Goal: Task Accomplishment & Management: Manage account settings

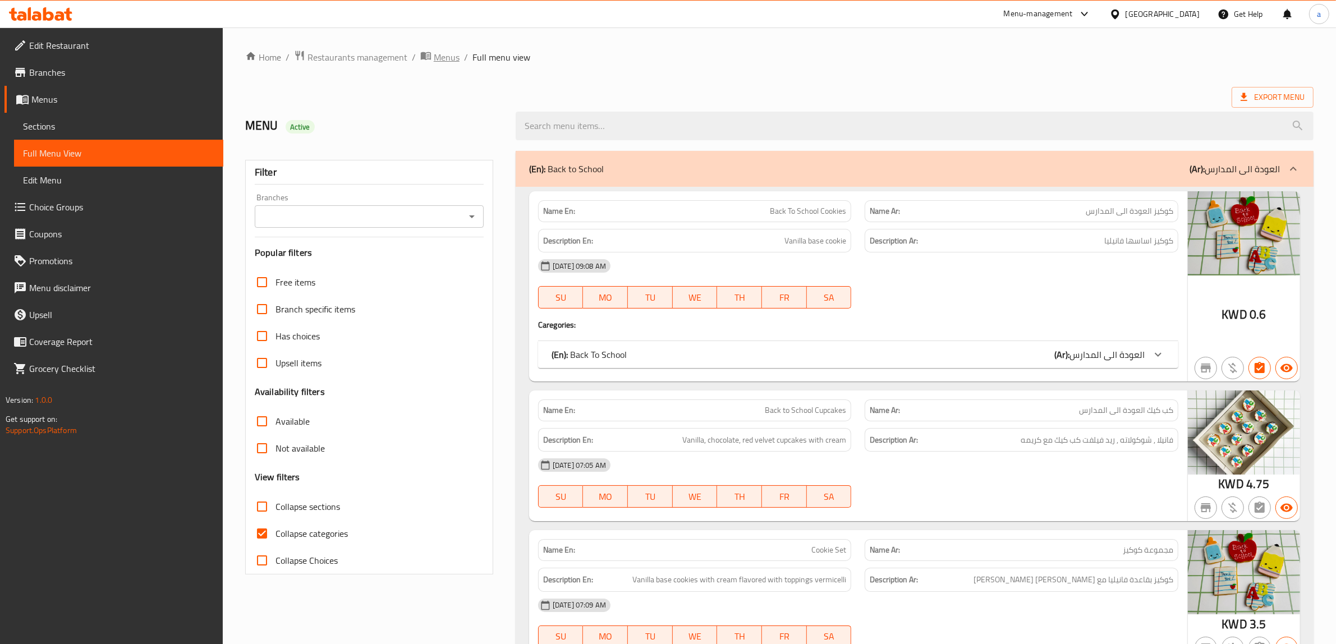
click at [447, 58] on span "Menus" at bounding box center [447, 57] width 26 height 13
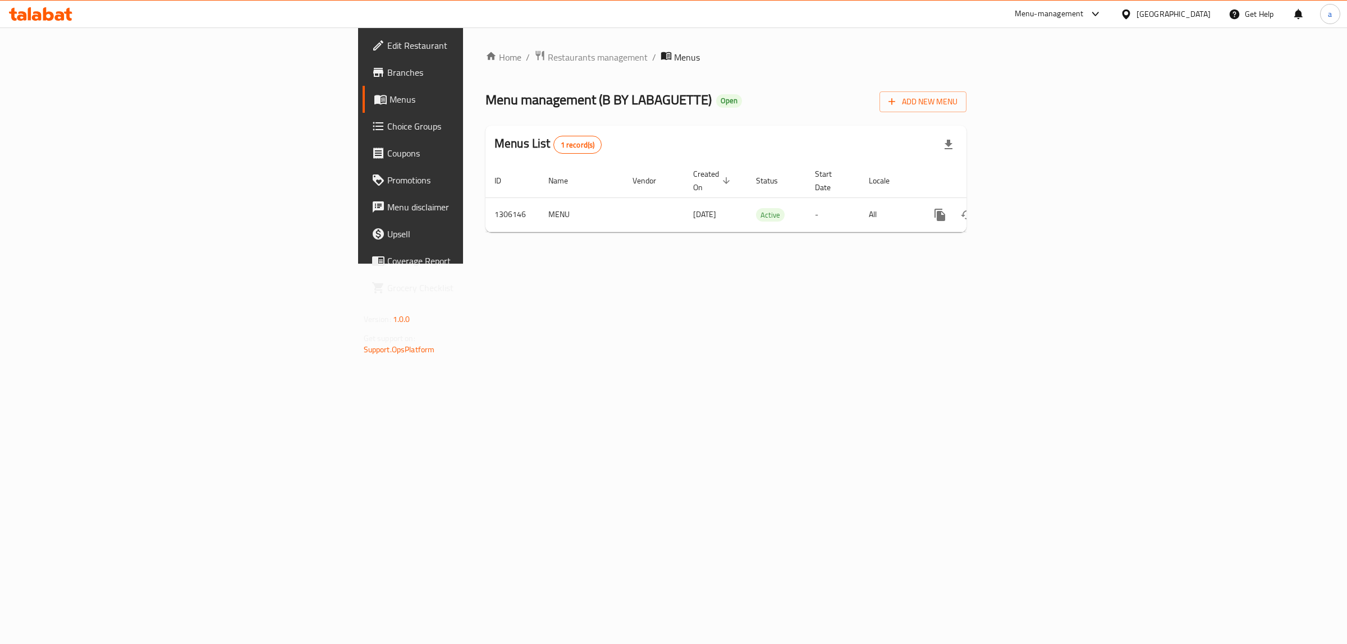
click at [378, 62] on div at bounding box center [673, 322] width 1347 height 644
click at [548, 56] on span "Restaurants management" at bounding box center [598, 57] width 100 height 13
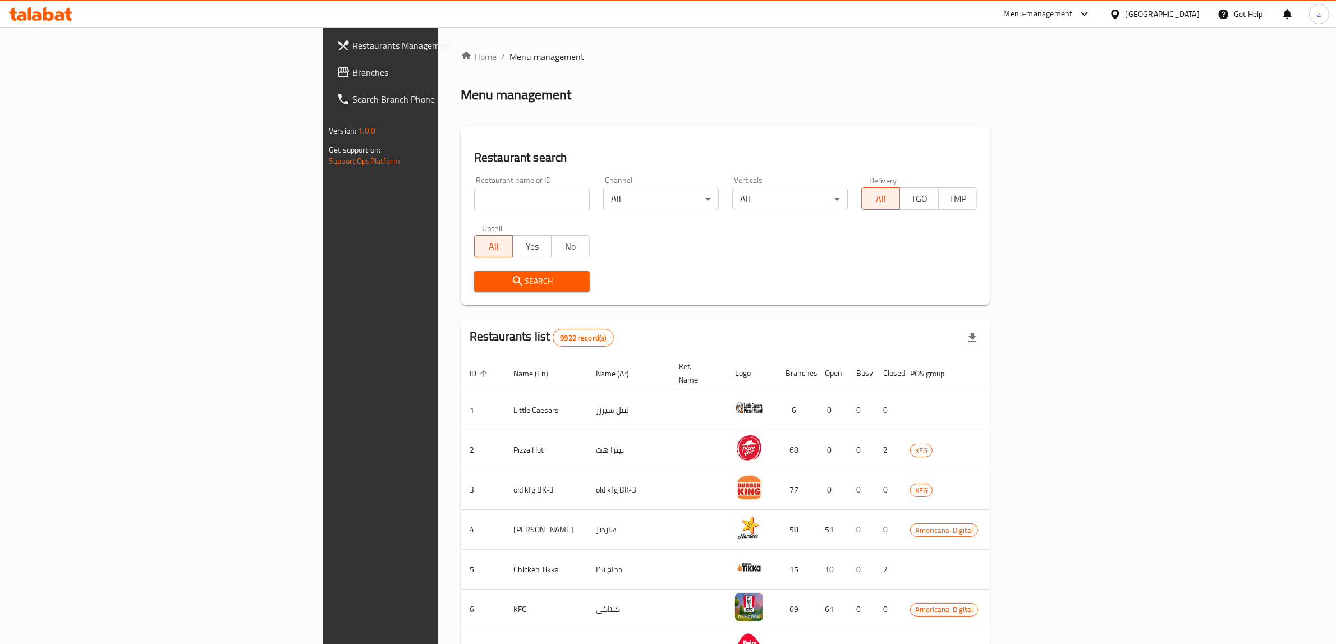
click at [1190, 20] on div "[GEOGRAPHIC_DATA]" at bounding box center [1163, 14] width 74 height 12
click at [1082, 119] on div "[GEOGRAPHIC_DATA]" at bounding box center [1115, 116] width 168 height 26
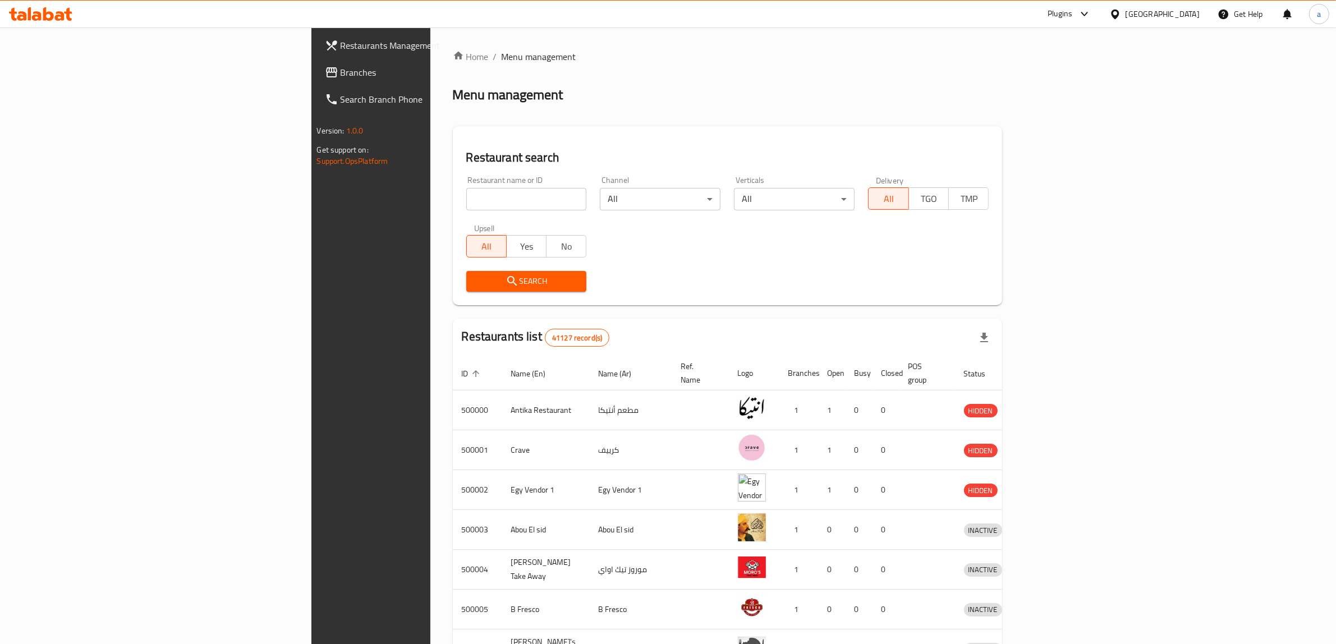
click at [341, 74] on span "Branches" at bounding box center [433, 72] width 185 height 13
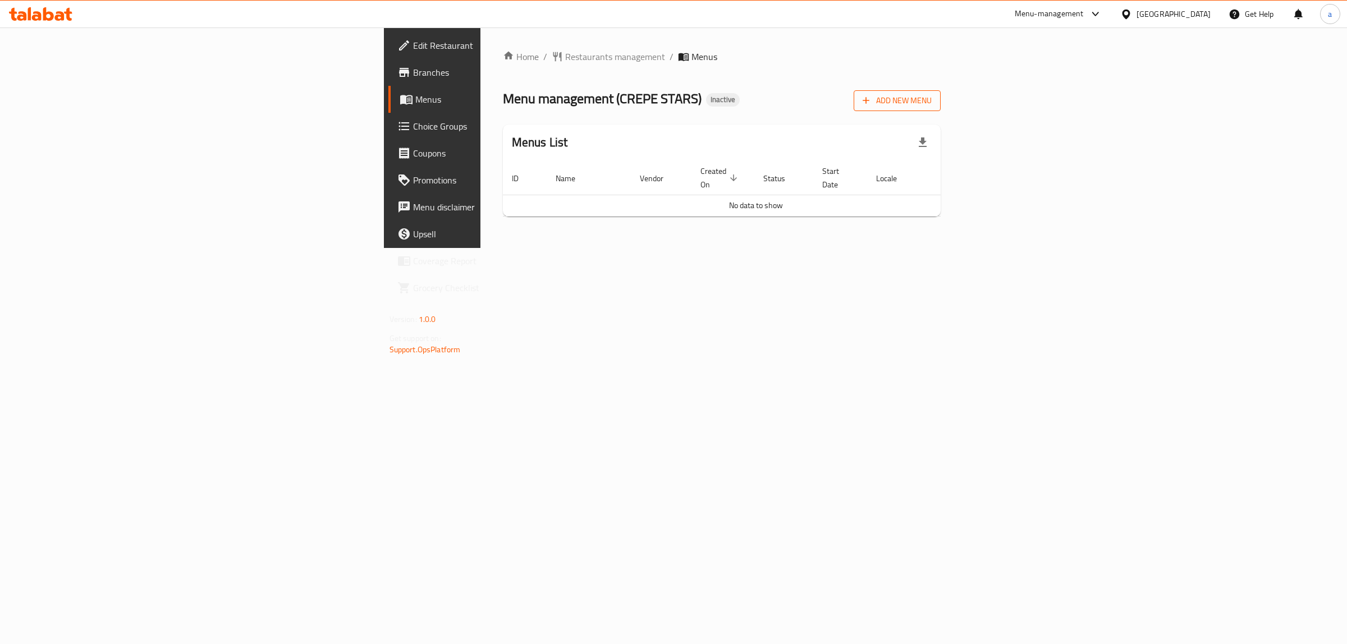
click at [931, 94] on span "Add New Menu" at bounding box center [896, 101] width 69 height 14
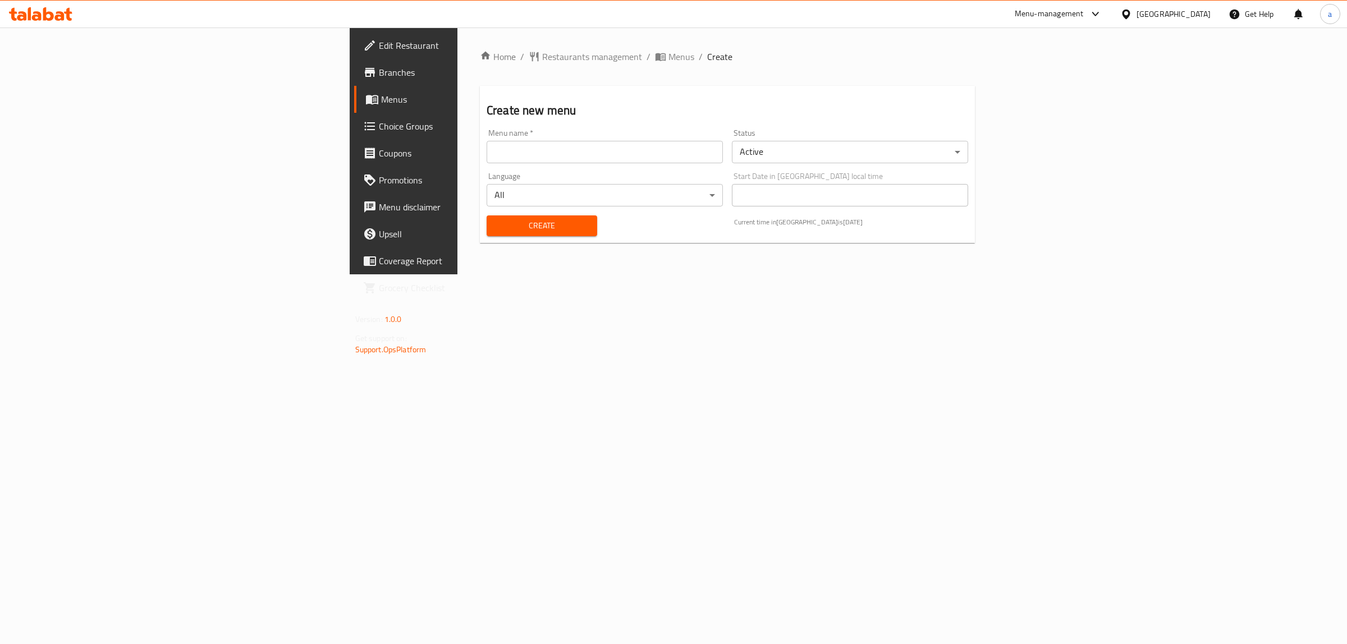
click at [577, 146] on input "text" at bounding box center [604, 152] width 236 height 22
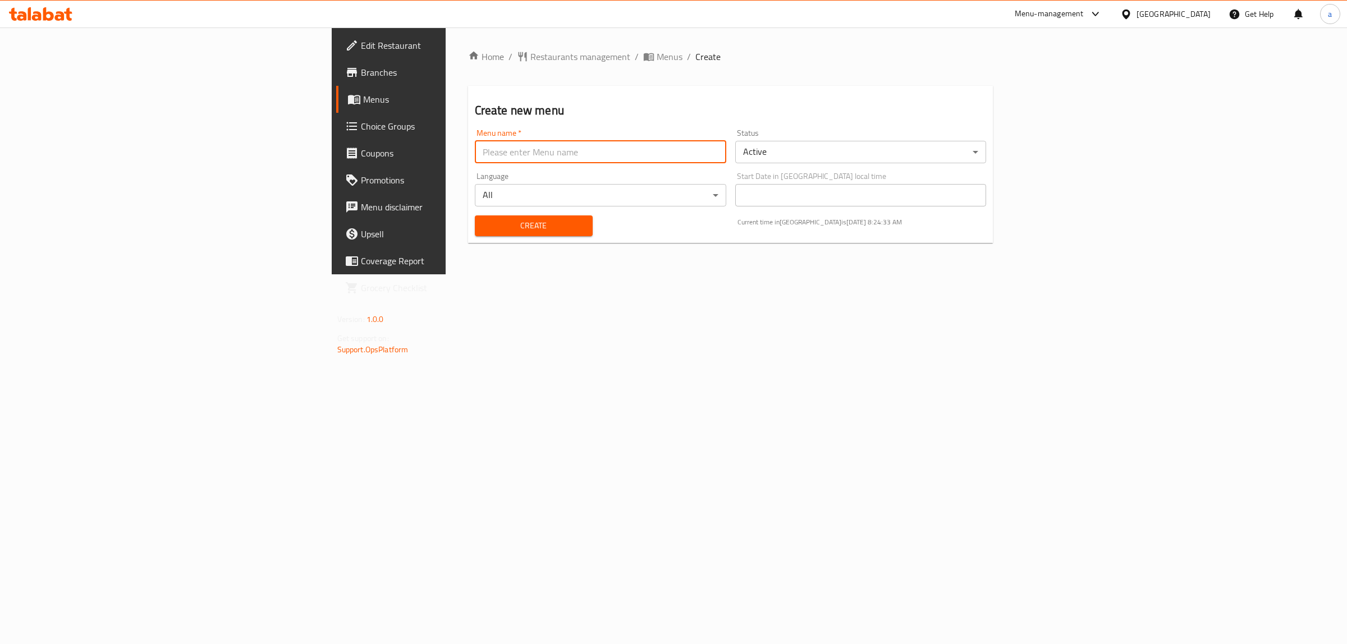
type input "menu"
click at [484, 227] on span "Create" at bounding box center [534, 226] width 100 height 14
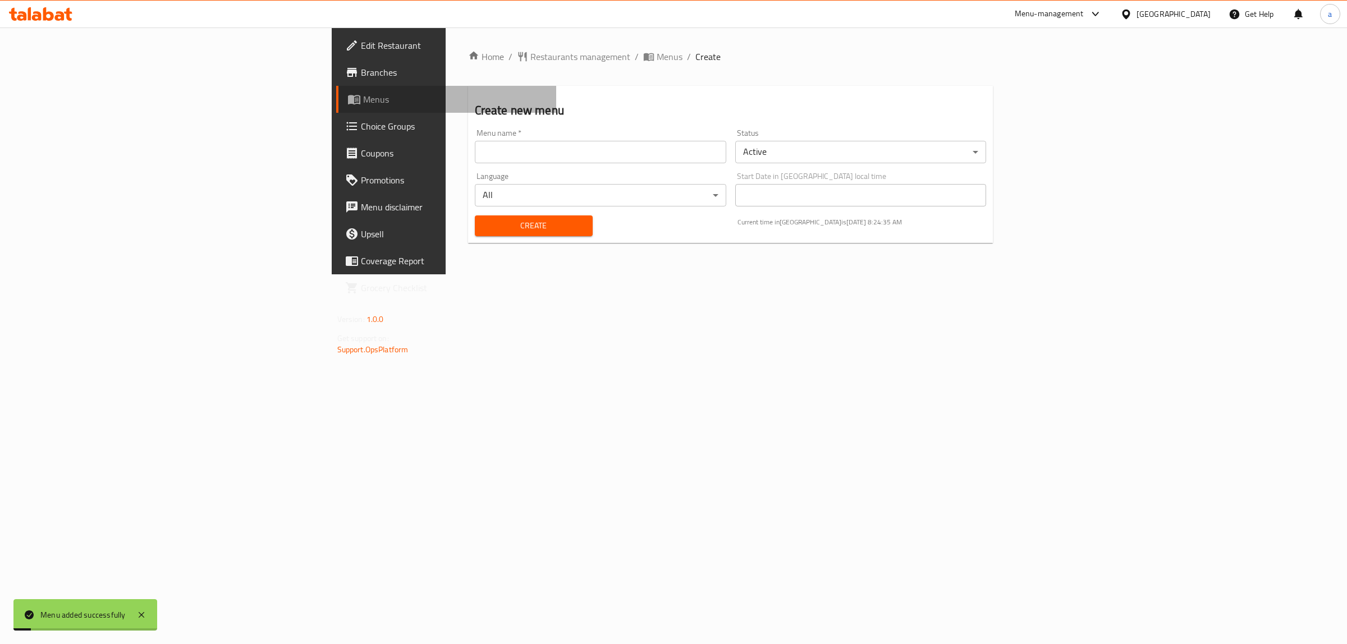
click at [363, 104] on span "Menus" at bounding box center [455, 99] width 185 height 13
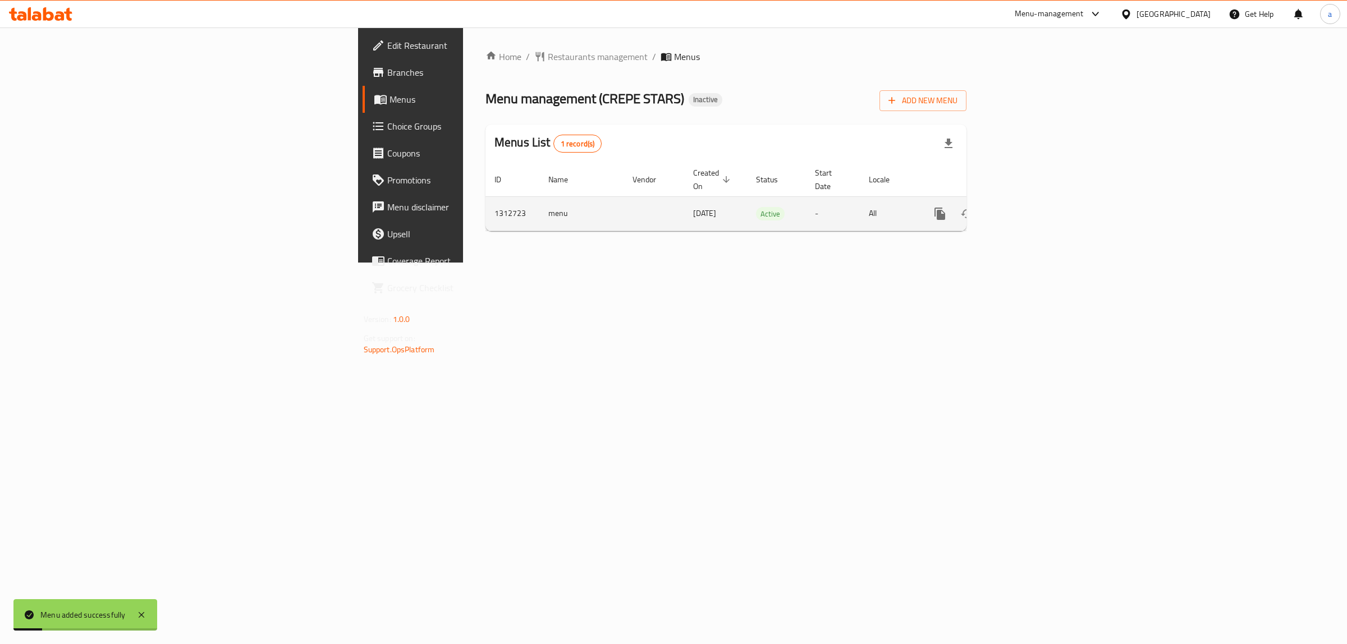
click at [1034, 200] on link "enhanced table" at bounding box center [1020, 213] width 27 height 27
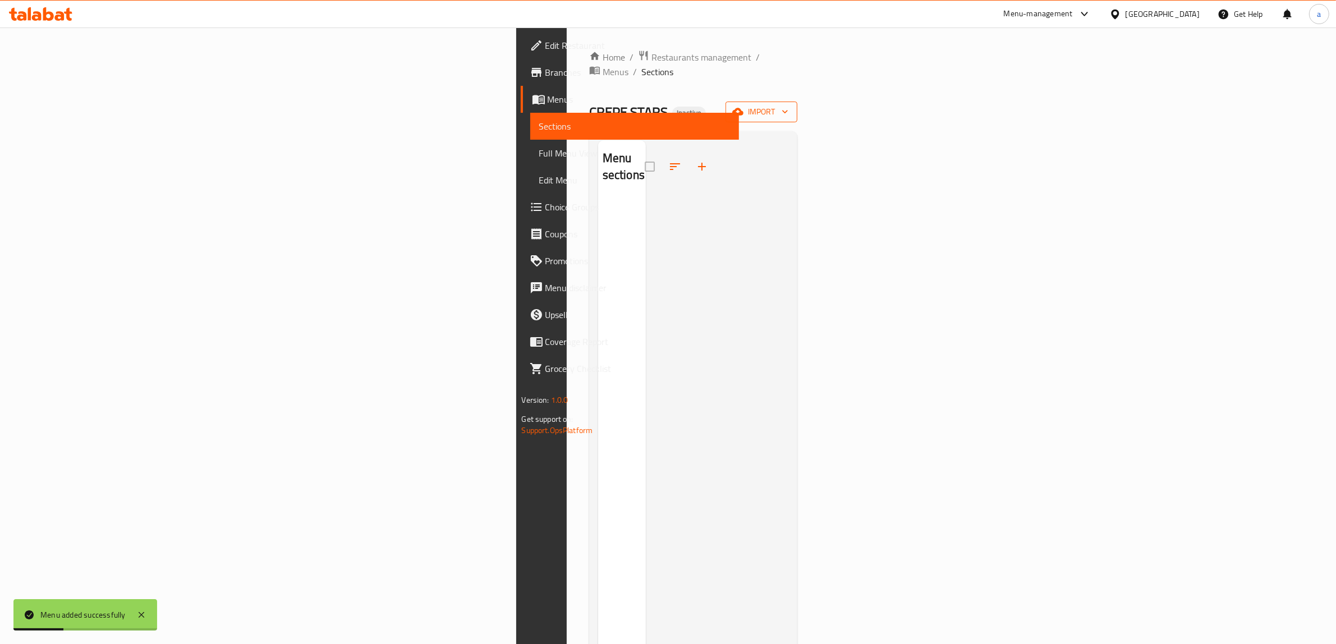
click at [788, 105] on span "import" at bounding box center [762, 112] width 54 height 14
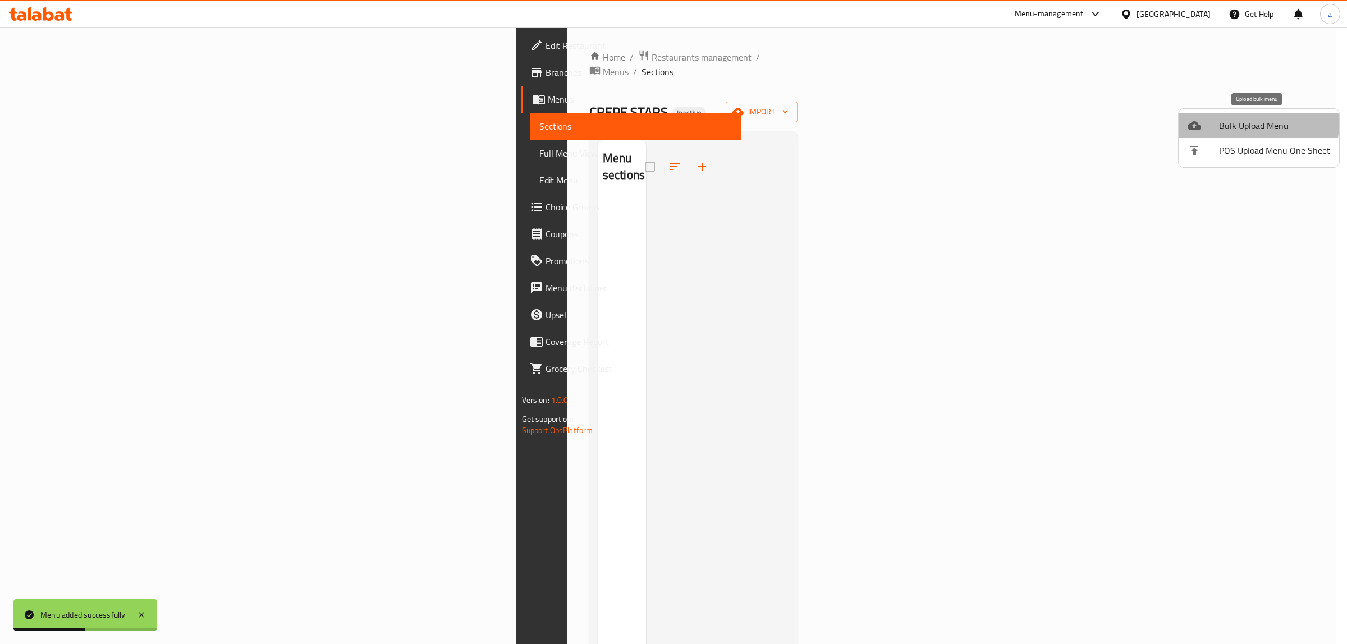
click at [1252, 125] on span "Bulk Upload Menu" at bounding box center [1274, 125] width 111 height 13
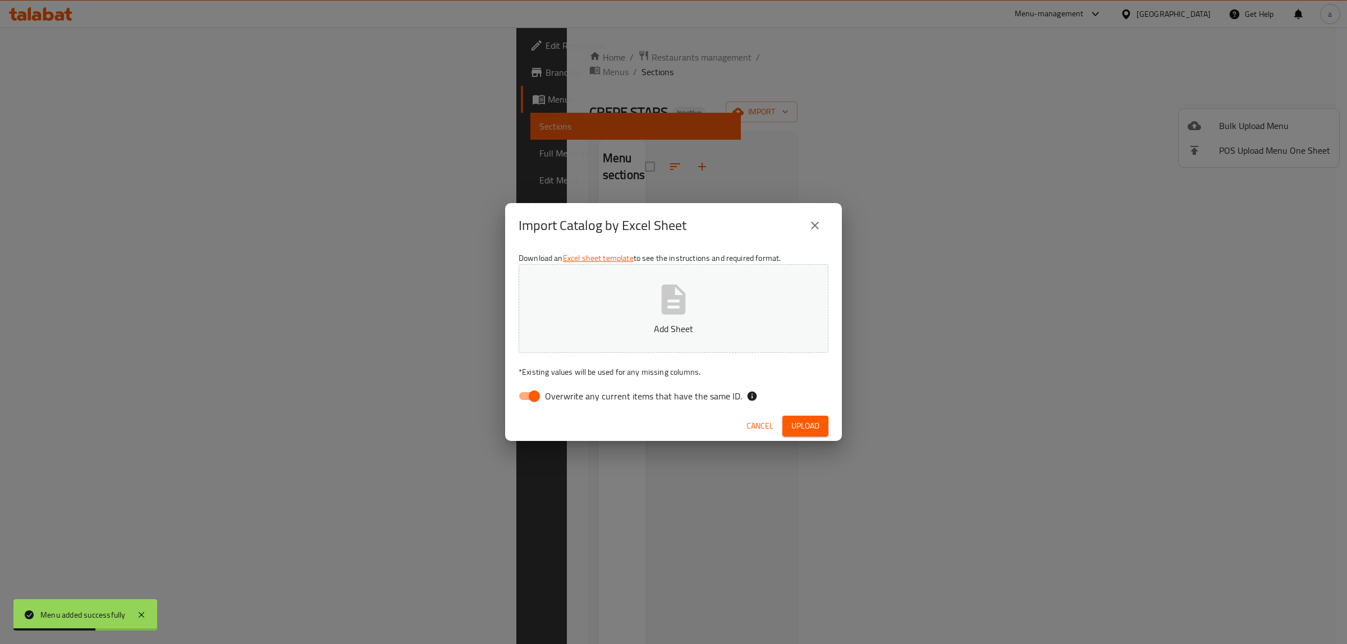
click at [579, 401] on span "Overwrite any current items that have the same ID." at bounding box center [643, 395] width 197 height 13
click at [566, 401] on input "Overwrite any current items that have the same ID." at bounding box center [534, 395] width 64 height 21
checkbox input "false"
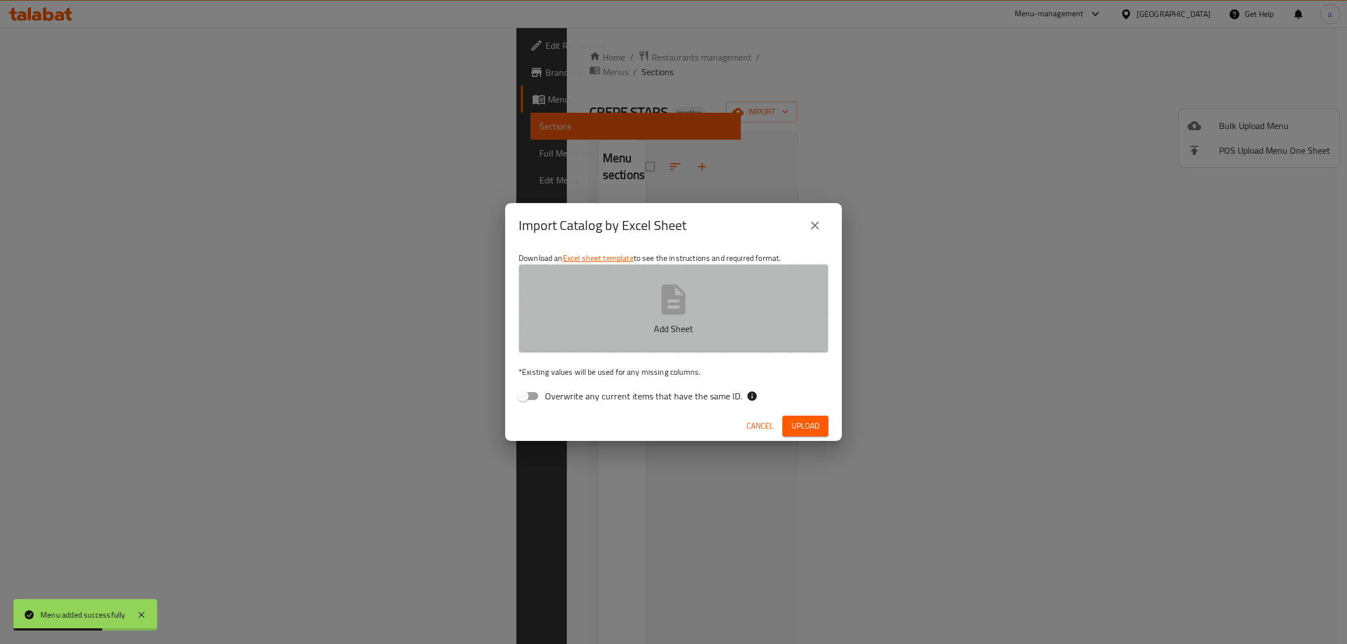
click at [654, 283] on button "Add Sheet" at bounding box center [673, 308] width 310 height 89
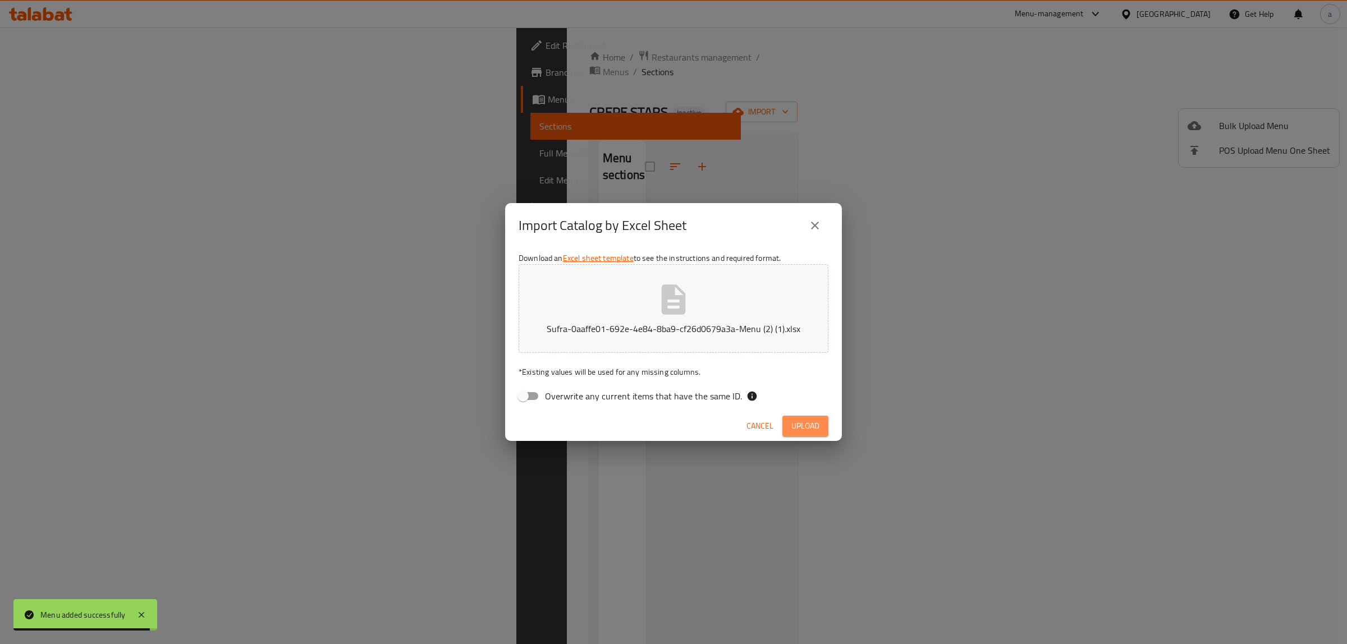
click at [795, 432] on span "Upload" at bounding box center [805, 426] width 28 height 14
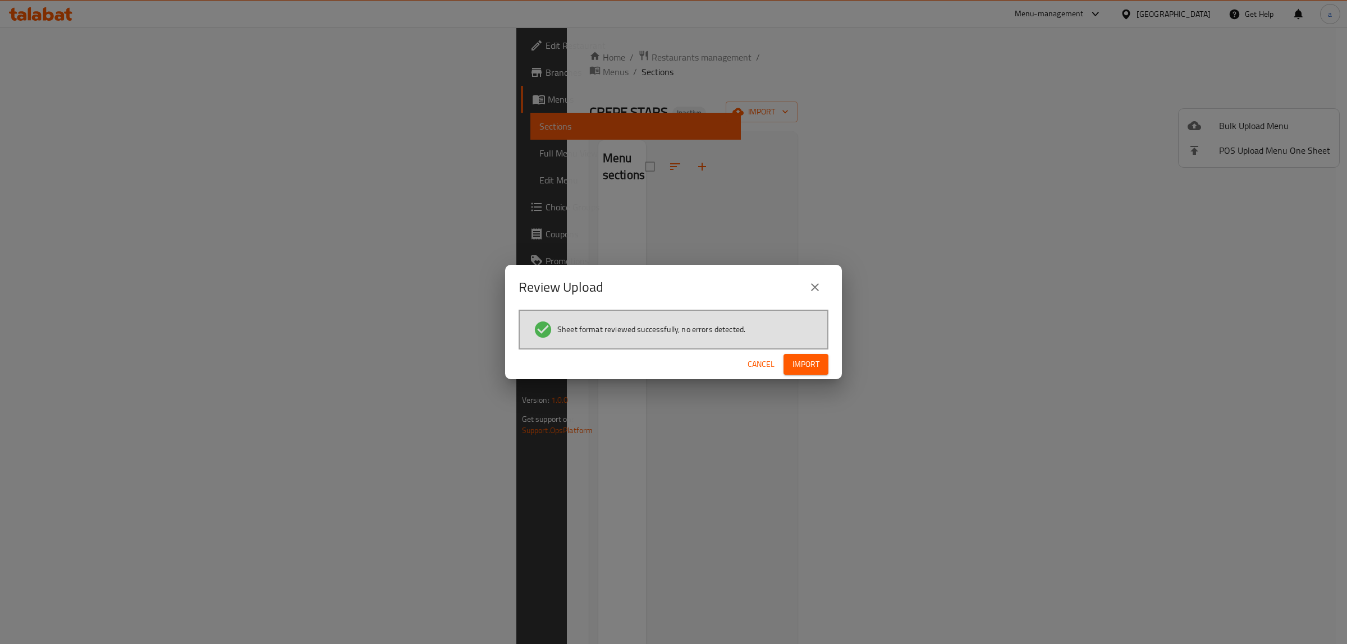
click at [797, 359] on span "Import" at bounding box center [805, 364] width 27 height 14
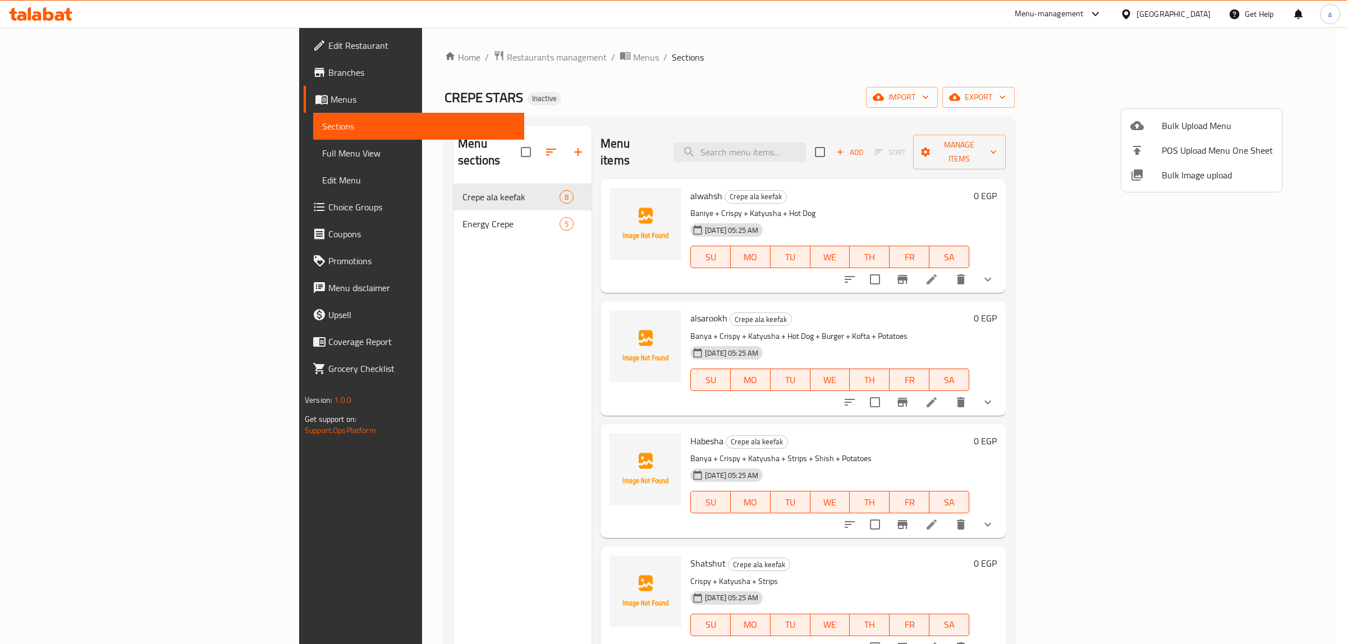
click at [76, 157] on div at bounding box center [673, 322] width 1347 height 644
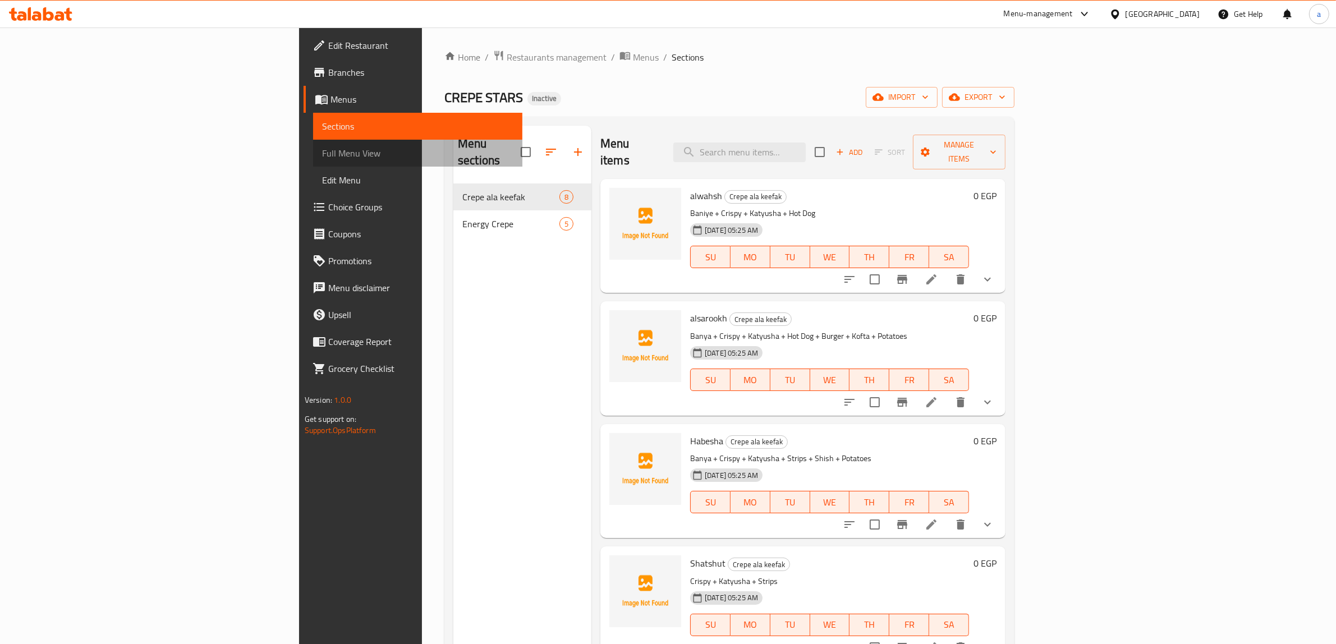
click at [322, 149] on span "Full Menu View" at bounding box center [417, 152] width 191 height 13
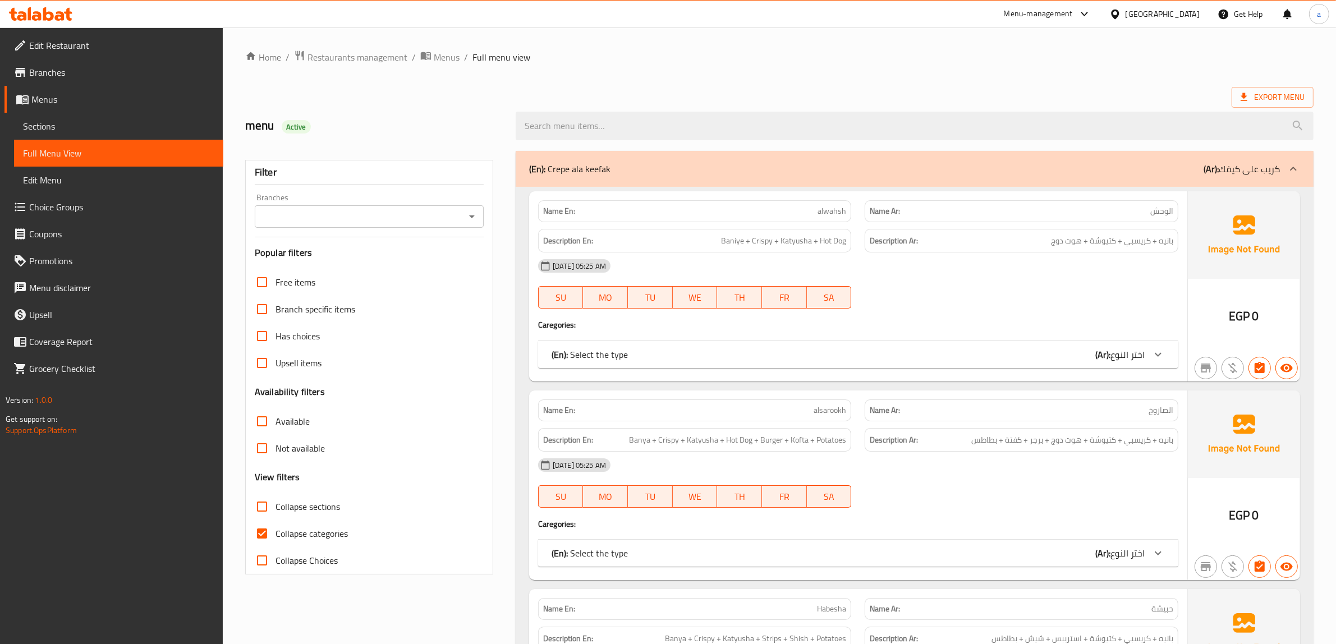
click at [256, 531] on input "Collapse categories" at bounding box center [262, 533] width 27 height 27
checkbox input "false"
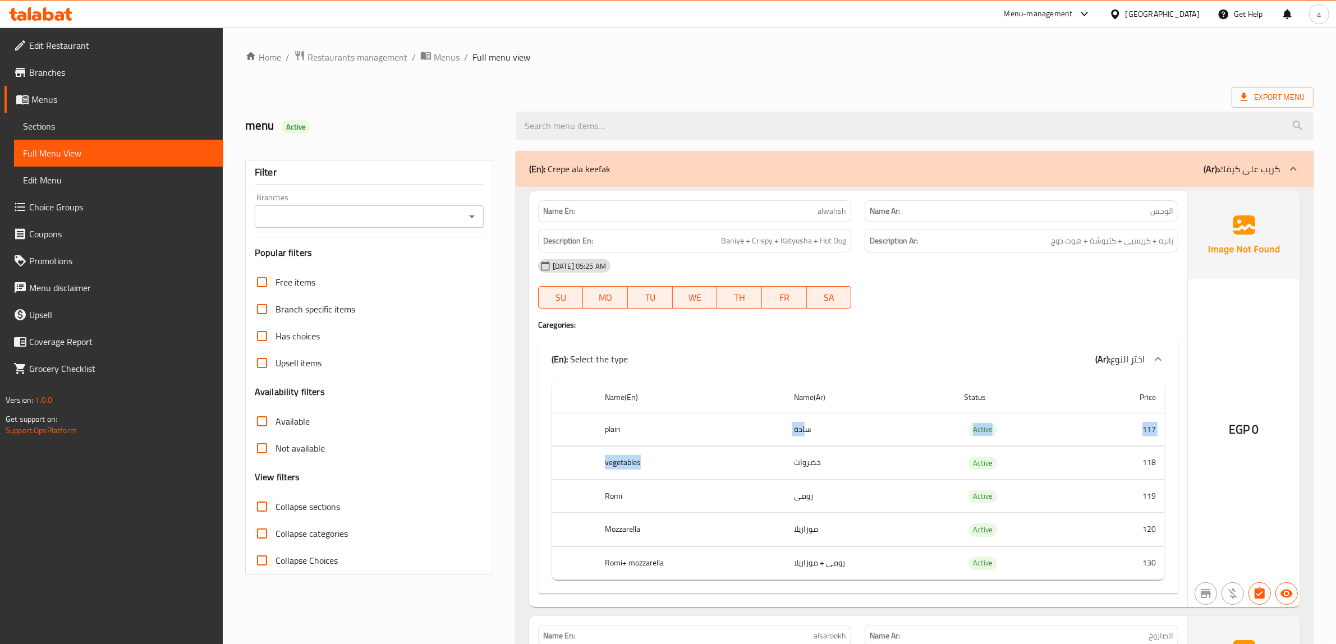
drag, startPoint x: 806, startPoint y: 431, endPoint x: 792, endPoint y: 459, distance: 31.4
click at [789, 458] on tbody "plain سادة Active 117 vegetables خضروات Active 118 Romi رومى Active 119 Mozzare…" at bounding box center [858, 496] width 613 height 167
drag, startPoint x: 819, startPoint y: 494, endPoint x: 770, endPoint y: 511, distance: 51.8
click at [768, 511] on tr "Romi رومى Active 119" at bounding box center [858, 496] width 613 height 33
drag, startPoint x: 810, startPoint y: 534, endPoint x: 824, endPoint y: 551, distance: 21.9
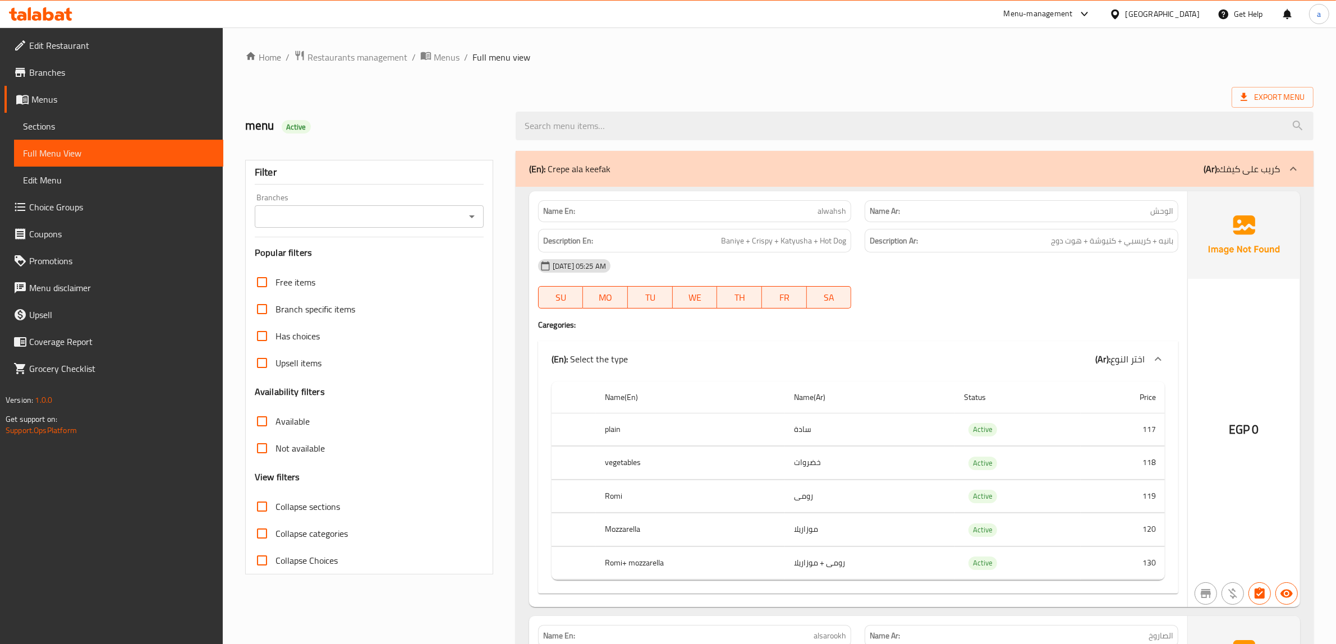
click at [811, 539] on td "موزاريلا" at bounding box center [870, 529] width 170 height 33
drag, startPoint x: 723, startPoint y: 570, endPoint x: 905, endPoint y: 562, distance: 181.9
click at [723, 571] on tr "Romi+ mozzarella رومى + موزاريلا Active 130" at bounding box center [858, 563] width 613 height 33
drag, startPoint x: 1148, startPoint y: 430, endPoint x: 1107, endPoint y: 483, distance: 67.1
click at [1149, 435] on td "117" at bounding box center [1123, 429] width 84 height 33
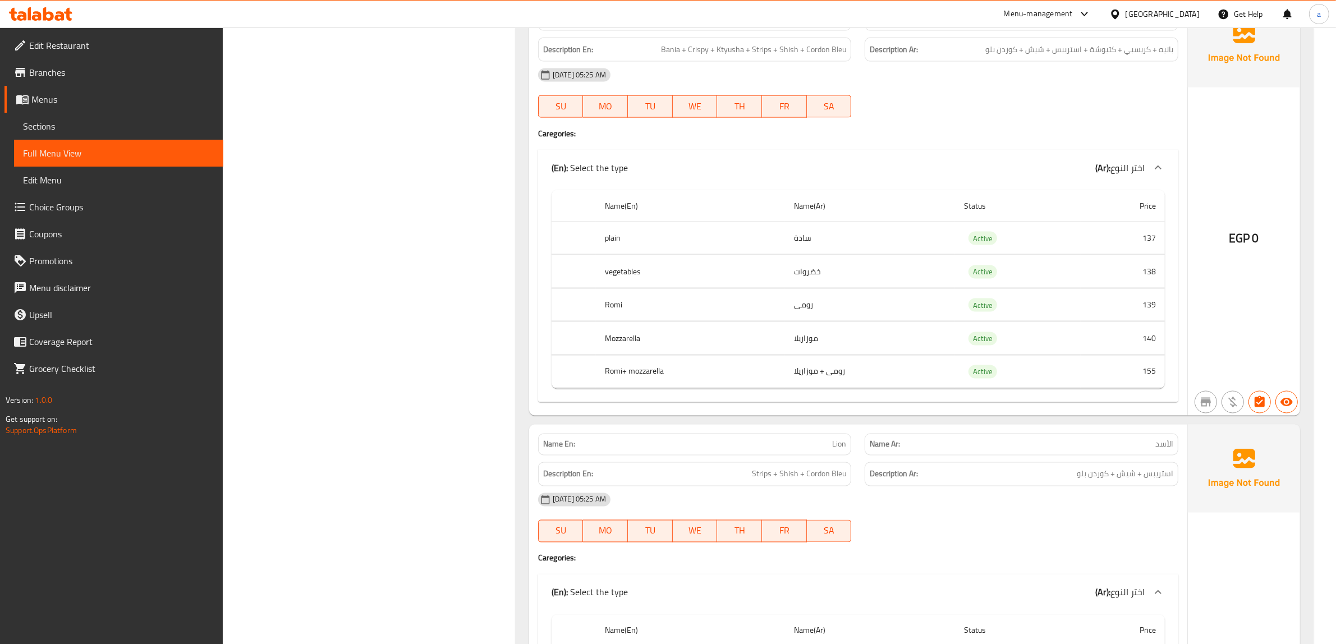
scroll to position [1866, 0]
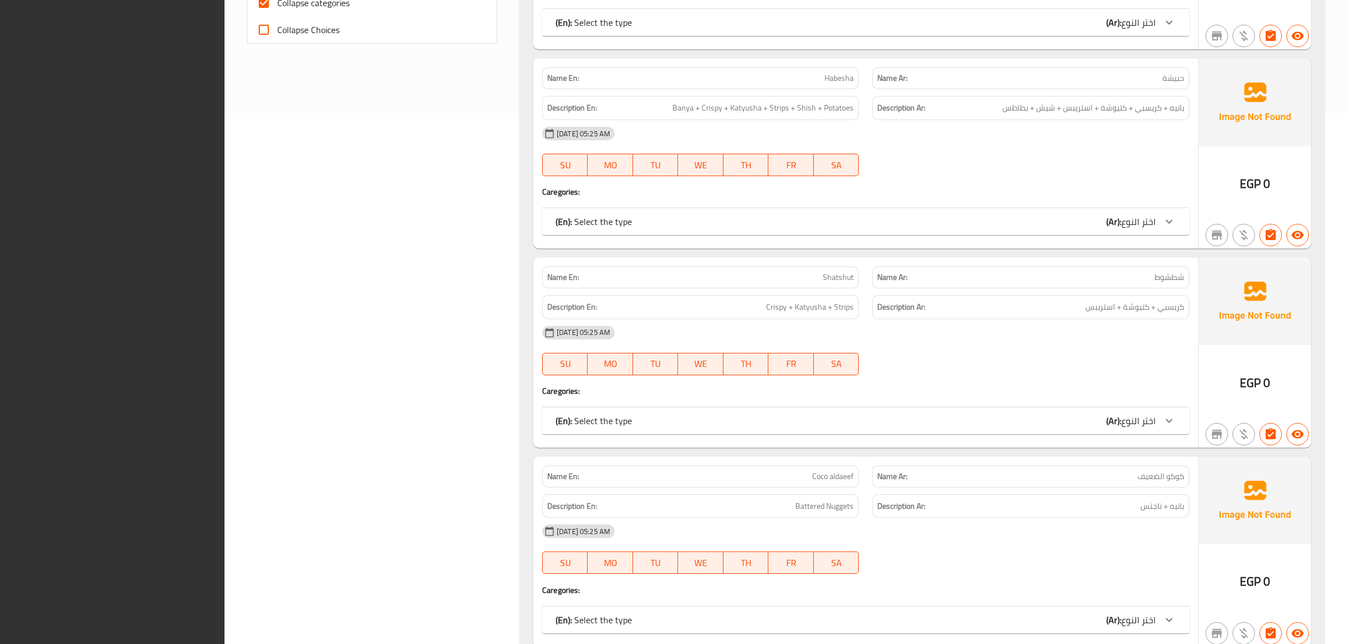
click at [673, 397] on h4 "Caregories:" at bounding box center [865, 390] width 647 height 11
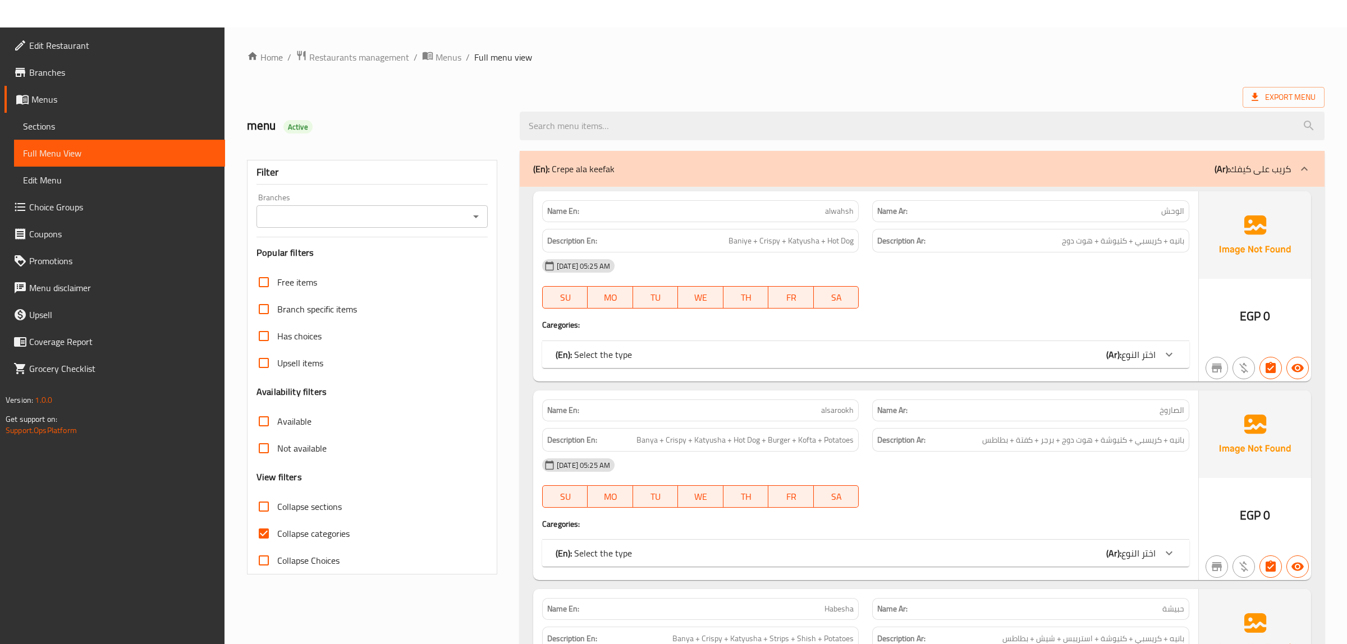
click at [272, 536] on input "Collapse categories" at bounding box center [263, 533] width 27 height 27
checkbox input "false"
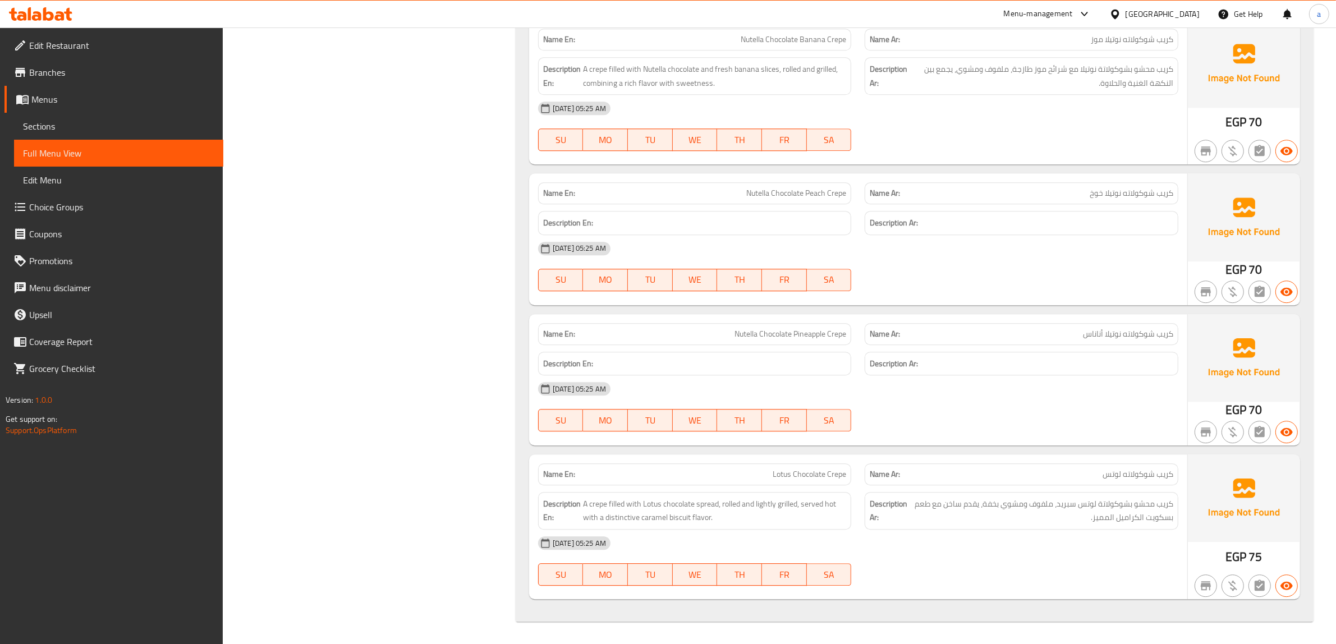
scroll to position [1062, 0]
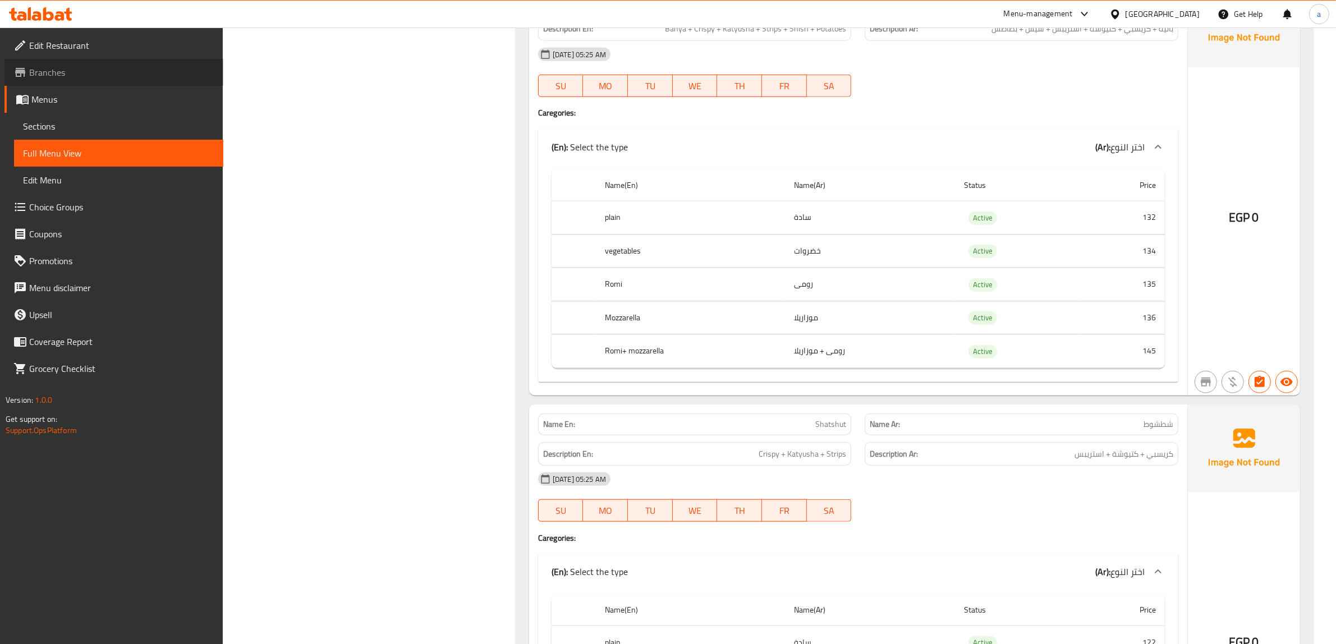
click at [69, 79] on link "Branches" at bounding box center [113, 72] width 219 height 27
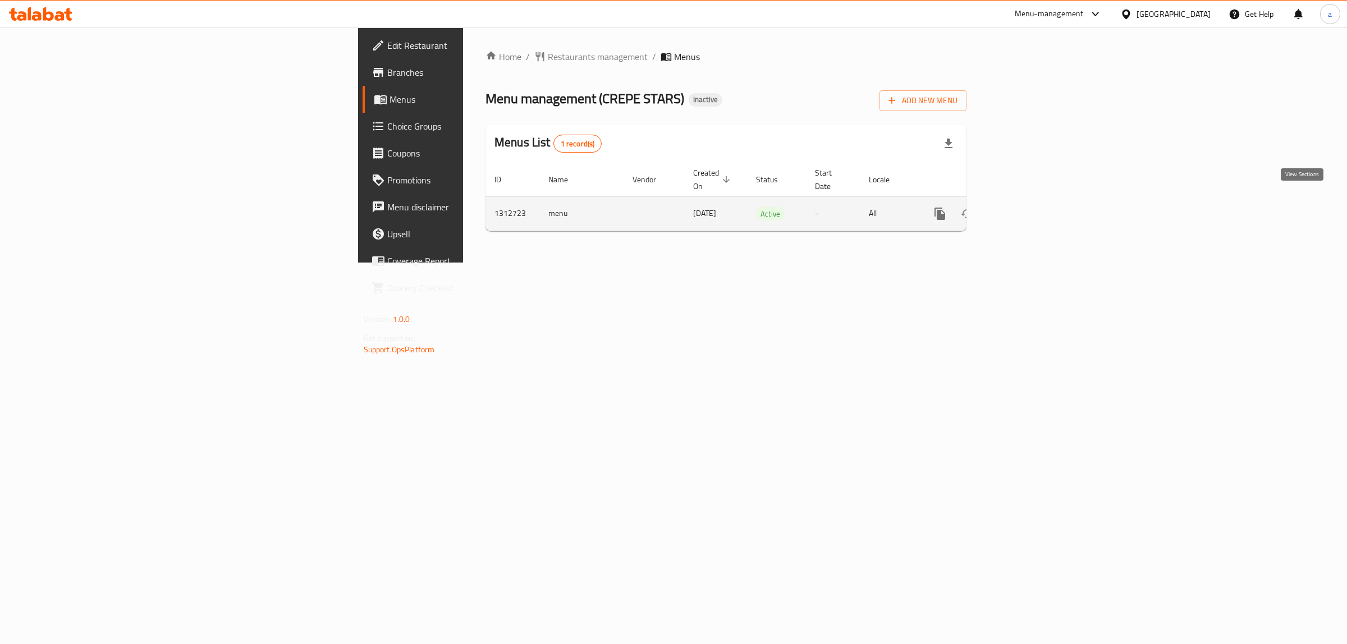
click at [1034, 200] on link "enhanced table" at bounding box center [1020, 213] width 27 height 27
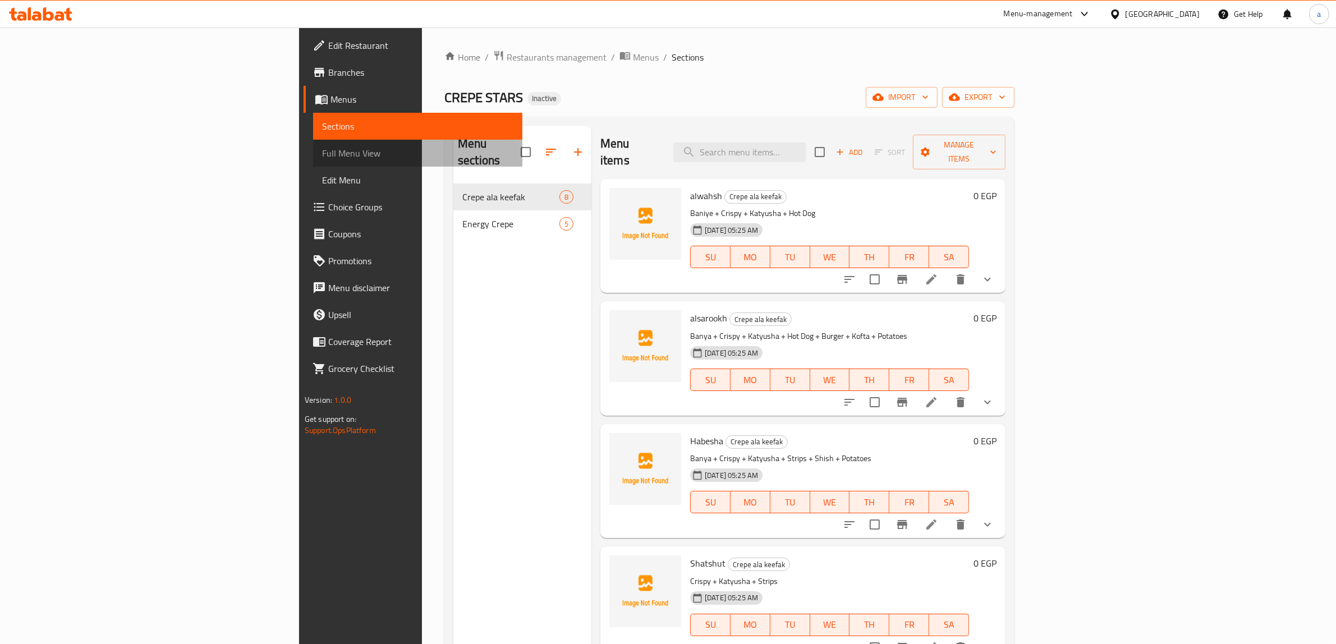
click at [322, 153] on span "Full Menu View" at bounding box center [417, 152] width 191 height 13
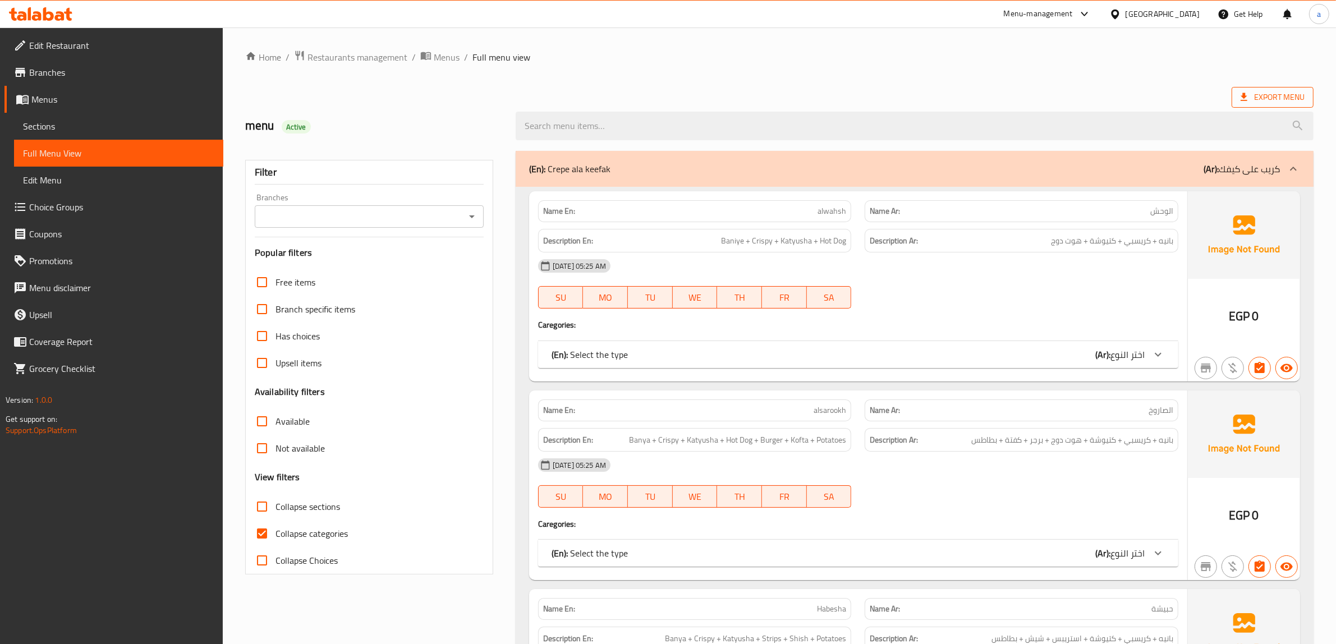
click at [1241, 104] on span "Export Menu" at bounding box center [1273, 97] width 64 height 14
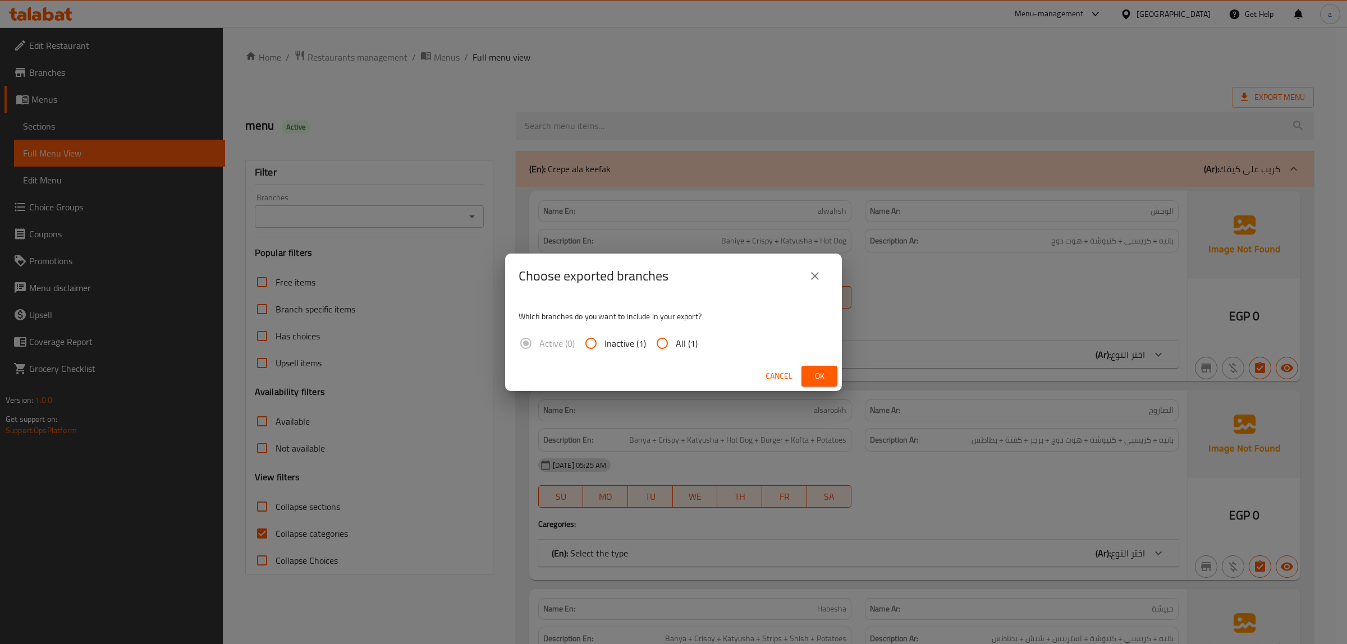
click at [654, 337] on input "All (1)" at bounding box center [662, 343] width 27 height 27
radio input "true"
click at [828, 378] on span "Ok" at bounding box center [819, 376] width 18 height 14
